Goal: Communication & Community: Answer question/provide support

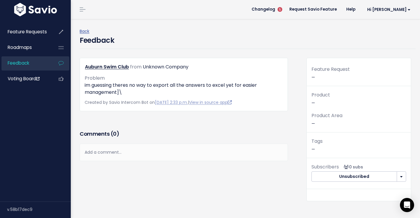
click at [192, 161] on div "Add a comment..." at bounding box center [184, 152] width 208 height 17
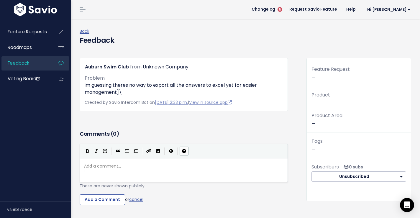
click at [188, 155] on button "Markdown Guide" at bounding box center [183, 150] width 9 height 9
click at [172, 170] on pre "​" at bounding box center [184, 165] width 202 height 7
type textarea "Custom questions per"
type textarea "speciic to an instant item is"
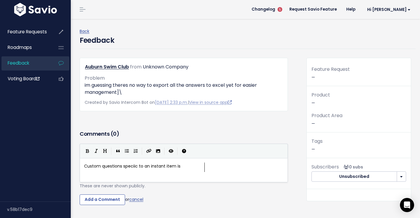
scroll to position [2, 71]
click at [179, 169] on span "Custom questions speciic to an instant item is" at bounding box center [132, 166] width 96 height 6
type textarea "impact"
click at [209, 170] on pre "Custom questions speciic to an impact item is" at bounding box center [184, 165] width 202 height 7
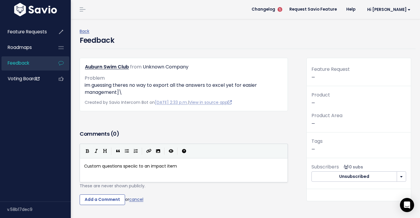
click at [131, 169] on span "Custom questions speciic to an impact item" at bounding box center [130, 166] width 93 height 6
type textarea "answers"
click at [232, 170] on pre "Custom question answers speciic to an impact item" at bounding box center [184, 165] width 202 height 7
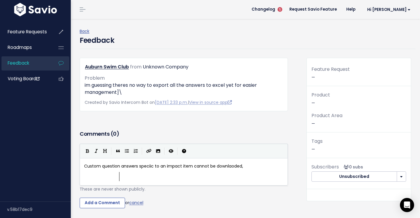
type textarea "cannot be downlaoded, al"
type textarea "only viewed n"
type textarea "one at at"
type textarea "time"
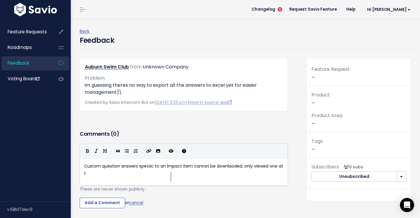
scroll to position [2, 11]
click at [166, 176] on span "Custom question answers speciic to an impact item cannot be downlaoded, only vi…" at bounding box center [184, 169] width 200 height 13
type textarea "f"
click at [189, 177] on pre "Custom question answers specific to an impact item cannot be downlaoded, only v…" at bounding box center [184, 169] width 202 height 15
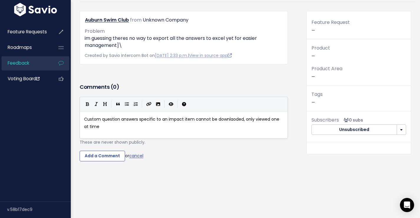
scroll to position [81, 0]
click at [125, 155] on input "Add a Comment" at bounding box center [102, 156] width 45 height 11
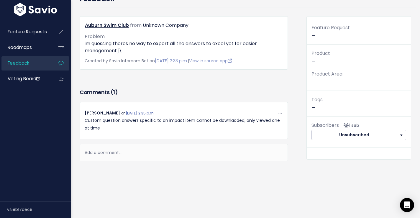
click at [106, 118] on p "Custom question answers specific to an impact item cannot be downlaoded, only v…" at bounding box center [184, 124] width 198 height 15
click at [108, 119] on p "Custom question answers specific to an impact item cannot be downlaoded, only v…" at bounding box center [184, 124] width 198 height 15
click at [278, 111] on icon at bounding box center [279, 113] width 3 height 4
click at [247, 152] on link "Edit" at bounding box center [265, 157] width 42 height 11
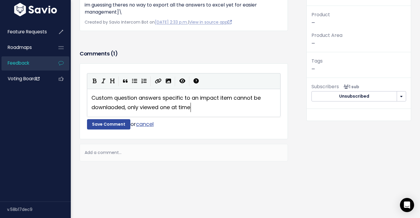
scroll to position [1, 0]
click at [110, 111] on span "Custom question answers specific to an impact item cannot be downlaoded, only v…" at bounding box center [176, 102] width 171 height 17
type textarea "downloadd"
type textarea "ed"
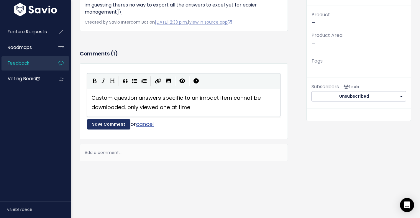
click at [116, 130] on button "Save Comment" at bounding box center [108, 124] width 43 height 11
